Goal: Register for event/course

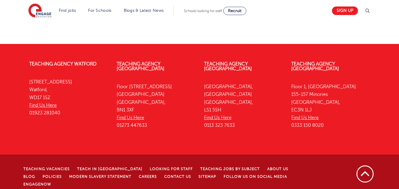
scroll to position [183, 0]
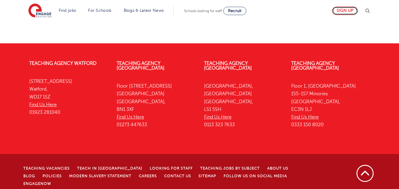
click at [343, 10] on link "Sign up" at bounding box center [345, 10] width 26 height 9
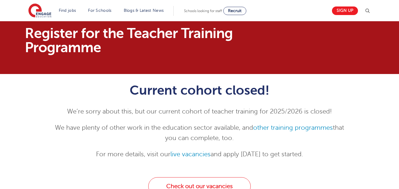
scroll to position [0, 0]
